Goal: Transaction & Acquisition: Purchase product/service

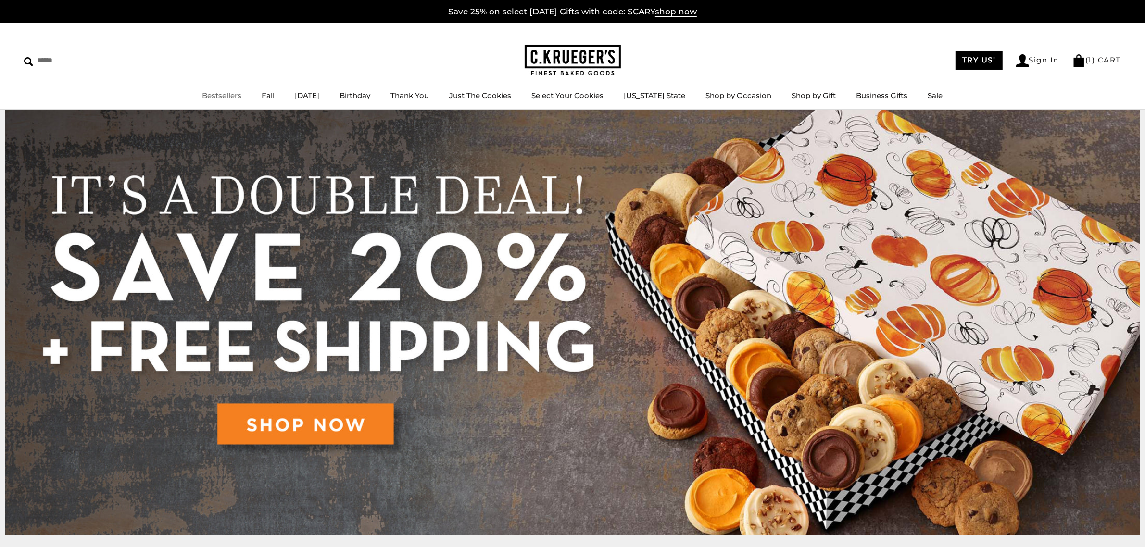
click at [229, 92] on link "Bestsellers" at bounding box center [221, 95] width 39 height 9
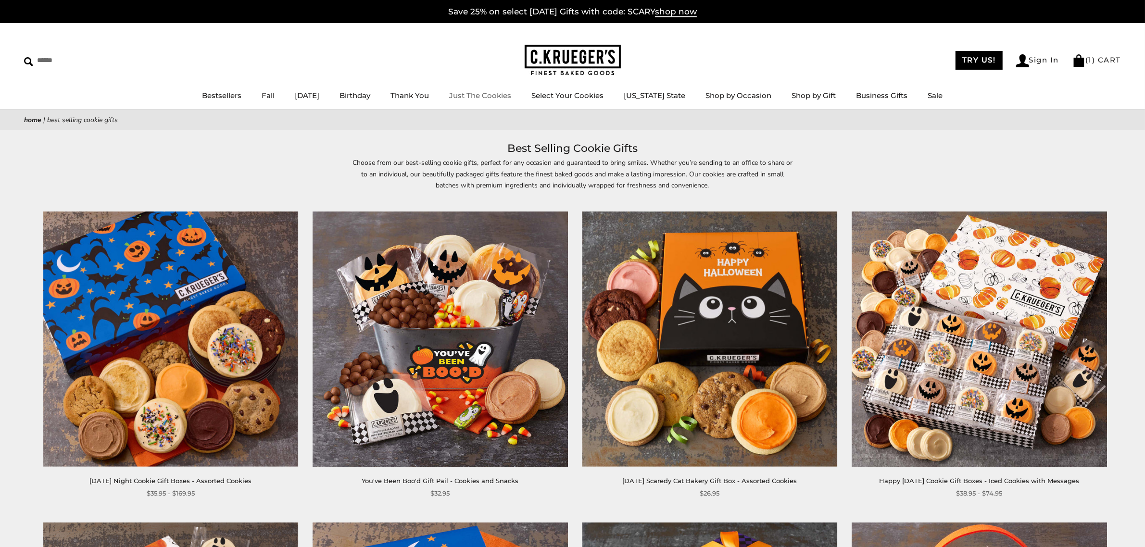
click at [540, 57] on img at bounding box center [572, 60] width 96 height 31
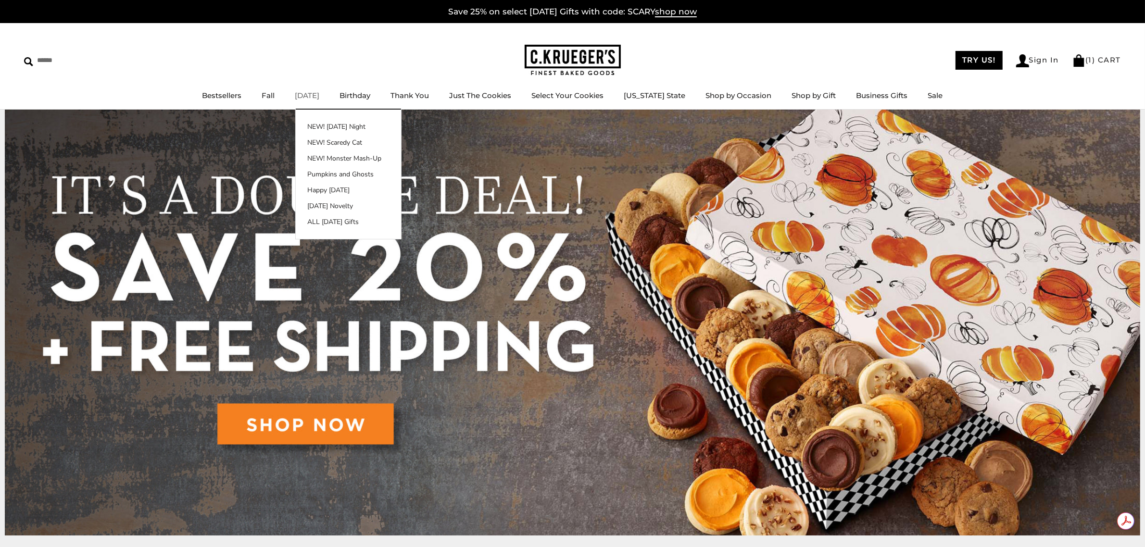
click at [318, 96] on link "[DATE]" at bounding box center [307, 95] width 25 height 9
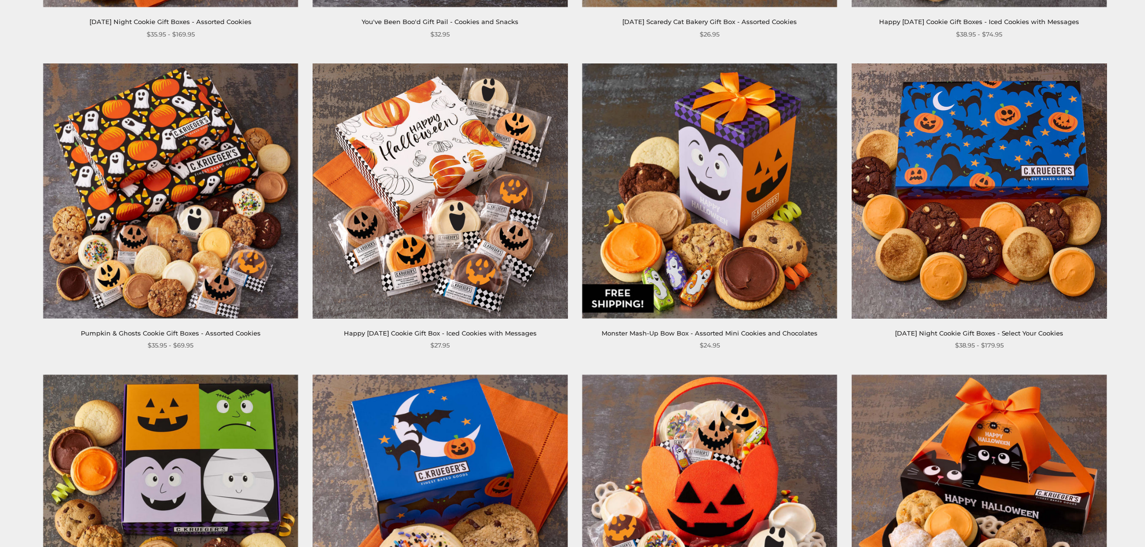
scroll to position [440, 0]
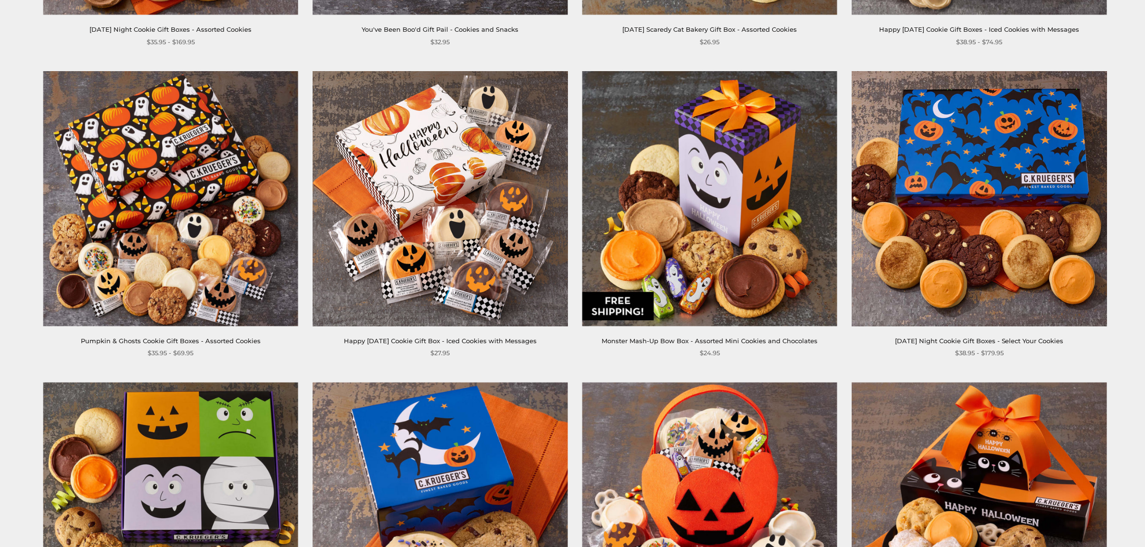
click at [686, 198] on img at bounding box center [709, 198] width 255 height 255
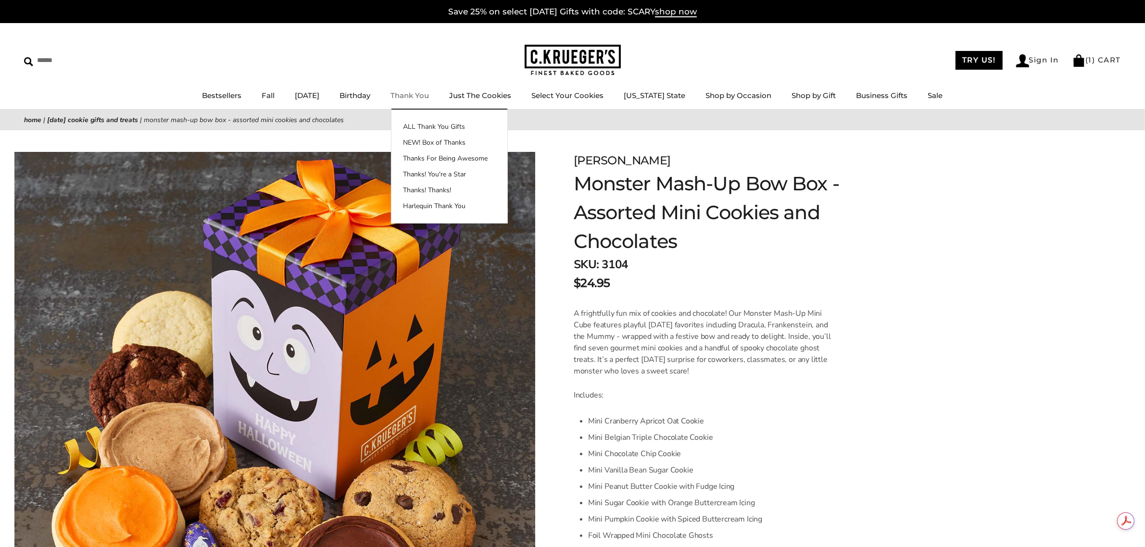
click at [577, 66] on img at bounding box center [572, 60] width 96 height 31
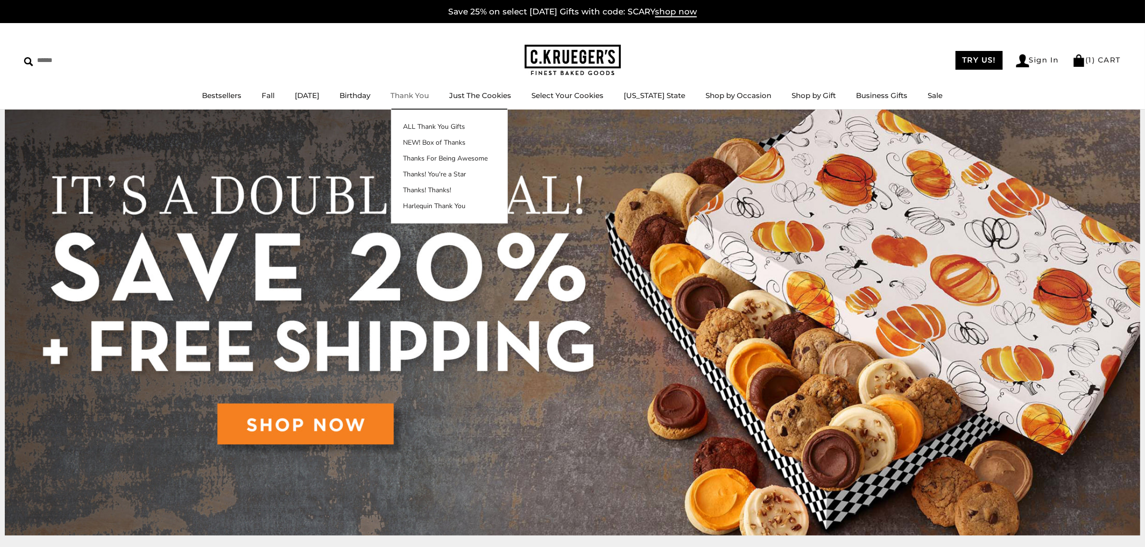
click at [566, 46] on img at bounding box center [572, 60] width 96 height 31
